Goal: Check status: Check status

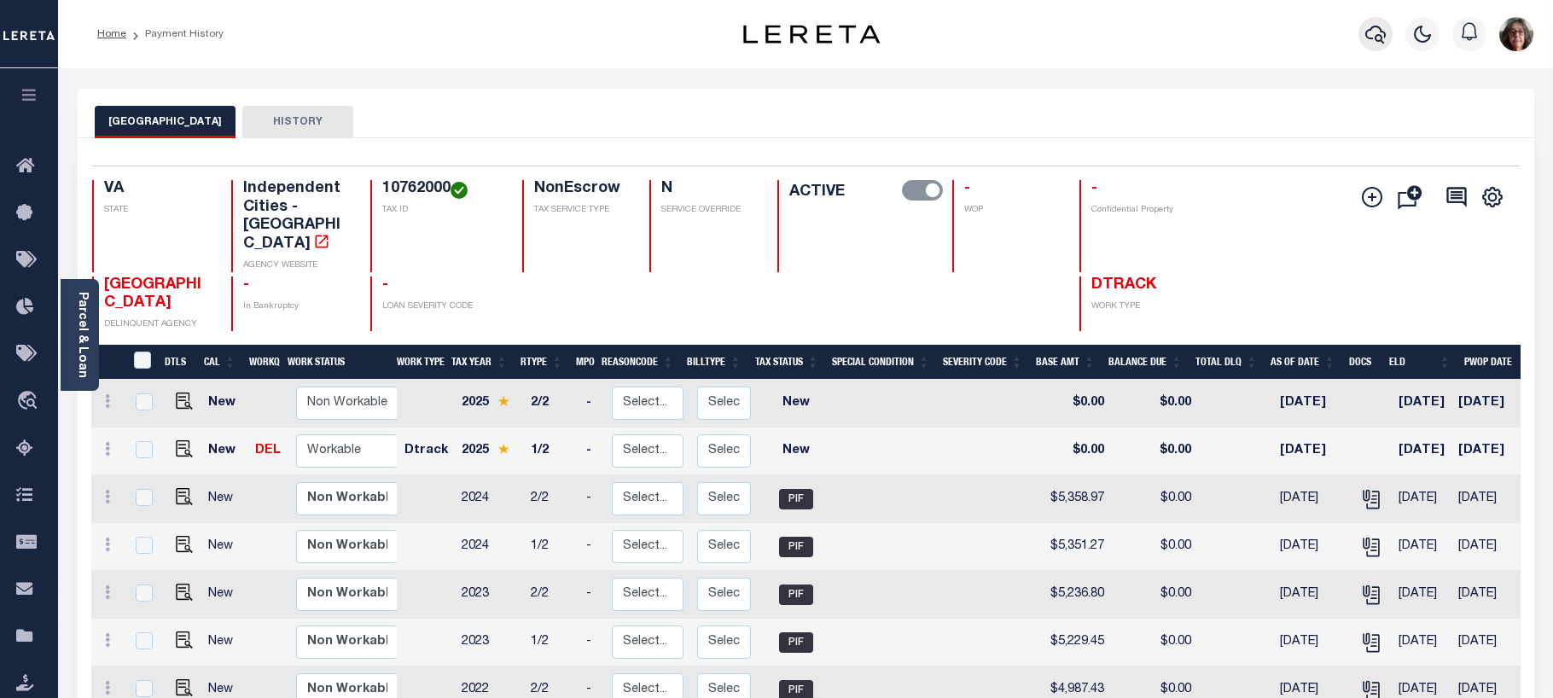
click at [1378, 35] on icon "button" at bounding box center [1376, 34] width 20 height 20
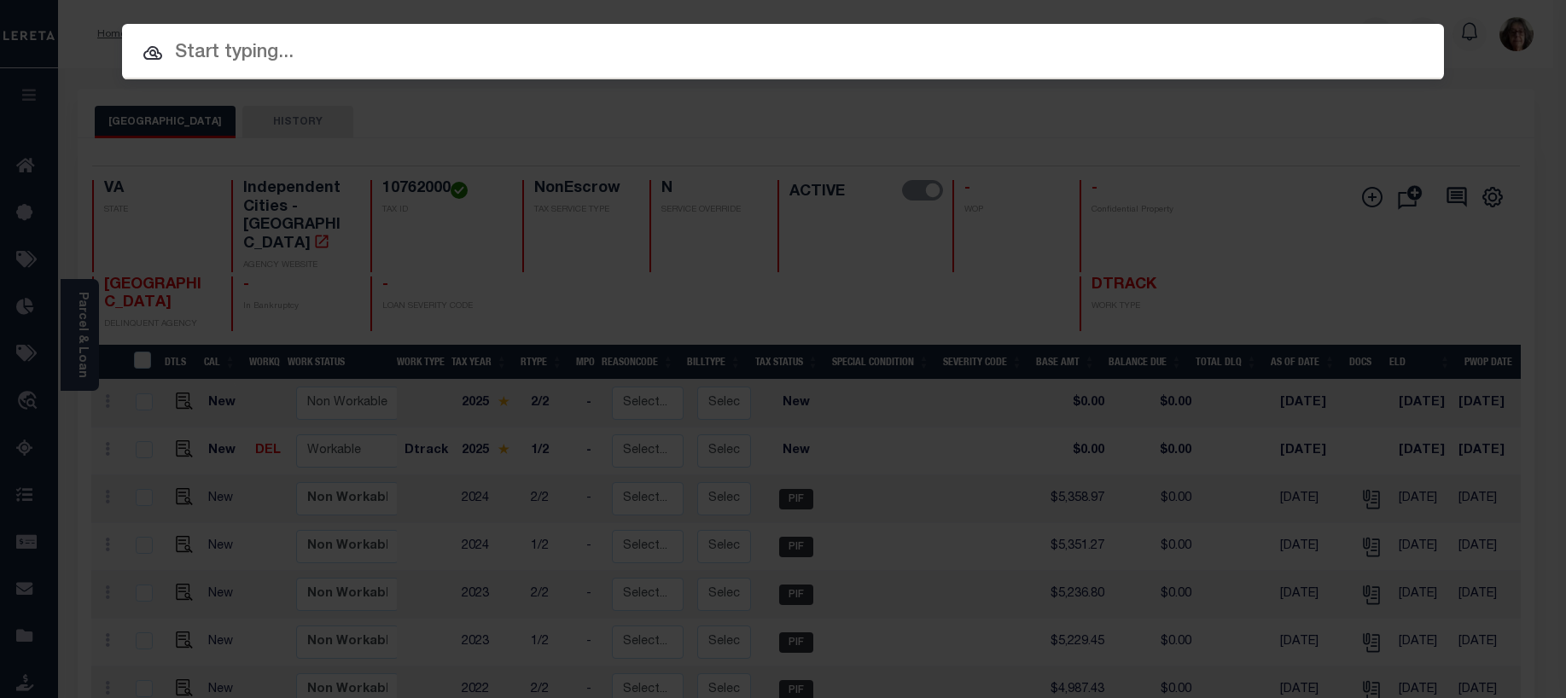
paste input "4801256440675"
type input "4801256440675"
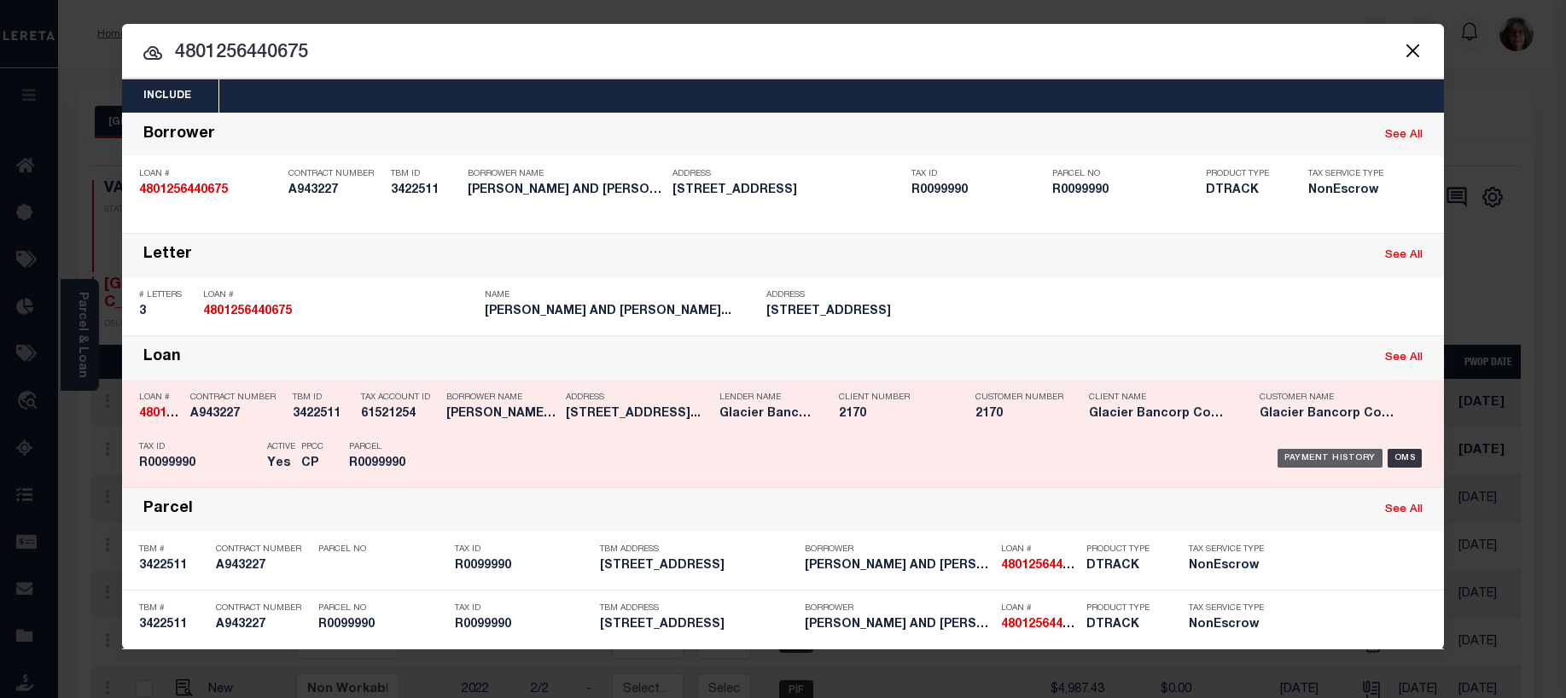
click at [1320, 460] on div "Payment History" at bounding box center [1330, 458] width 105 height 19
